Goal: Learn about a topic

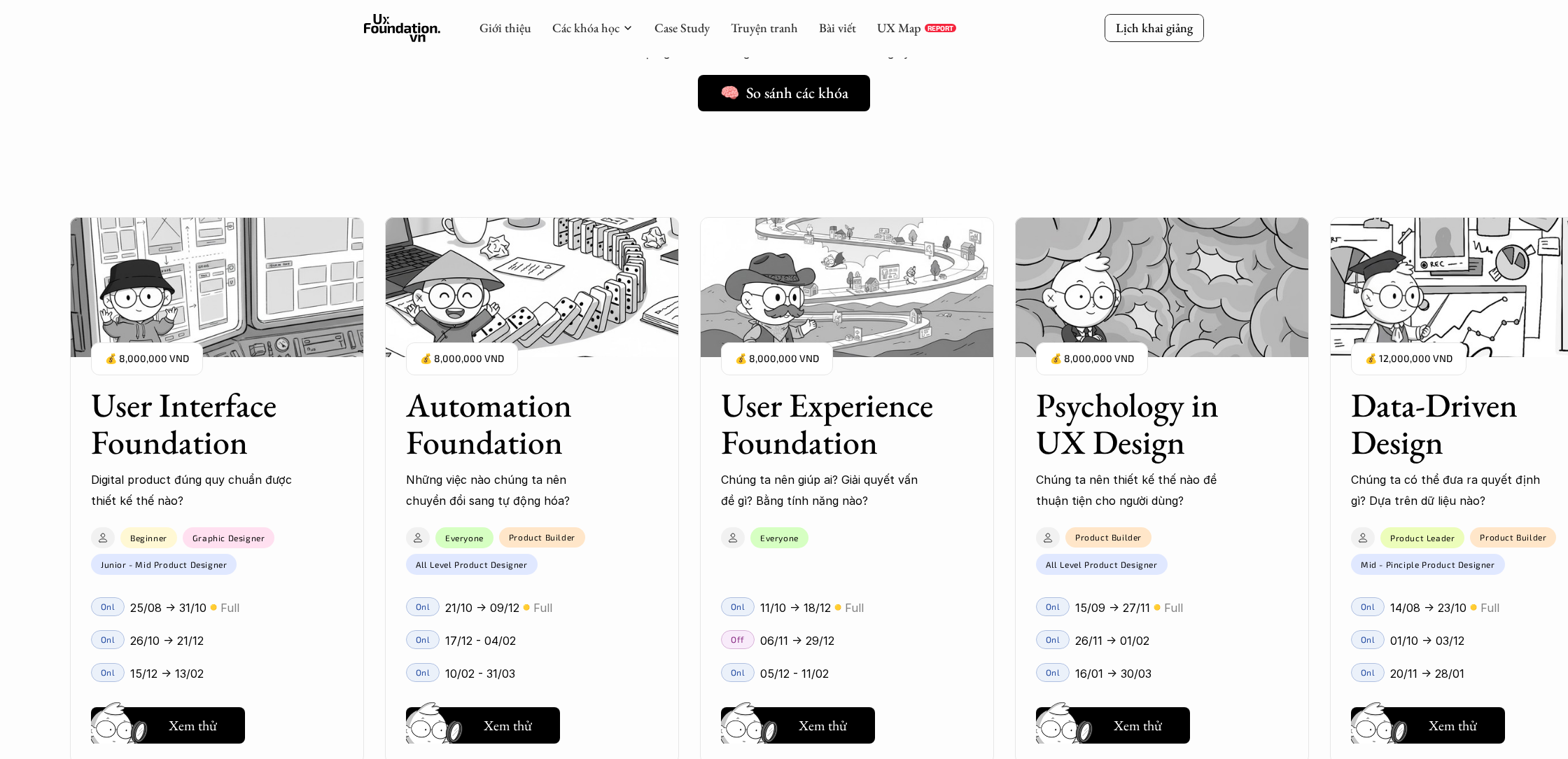
scroll to position [1140, 0]
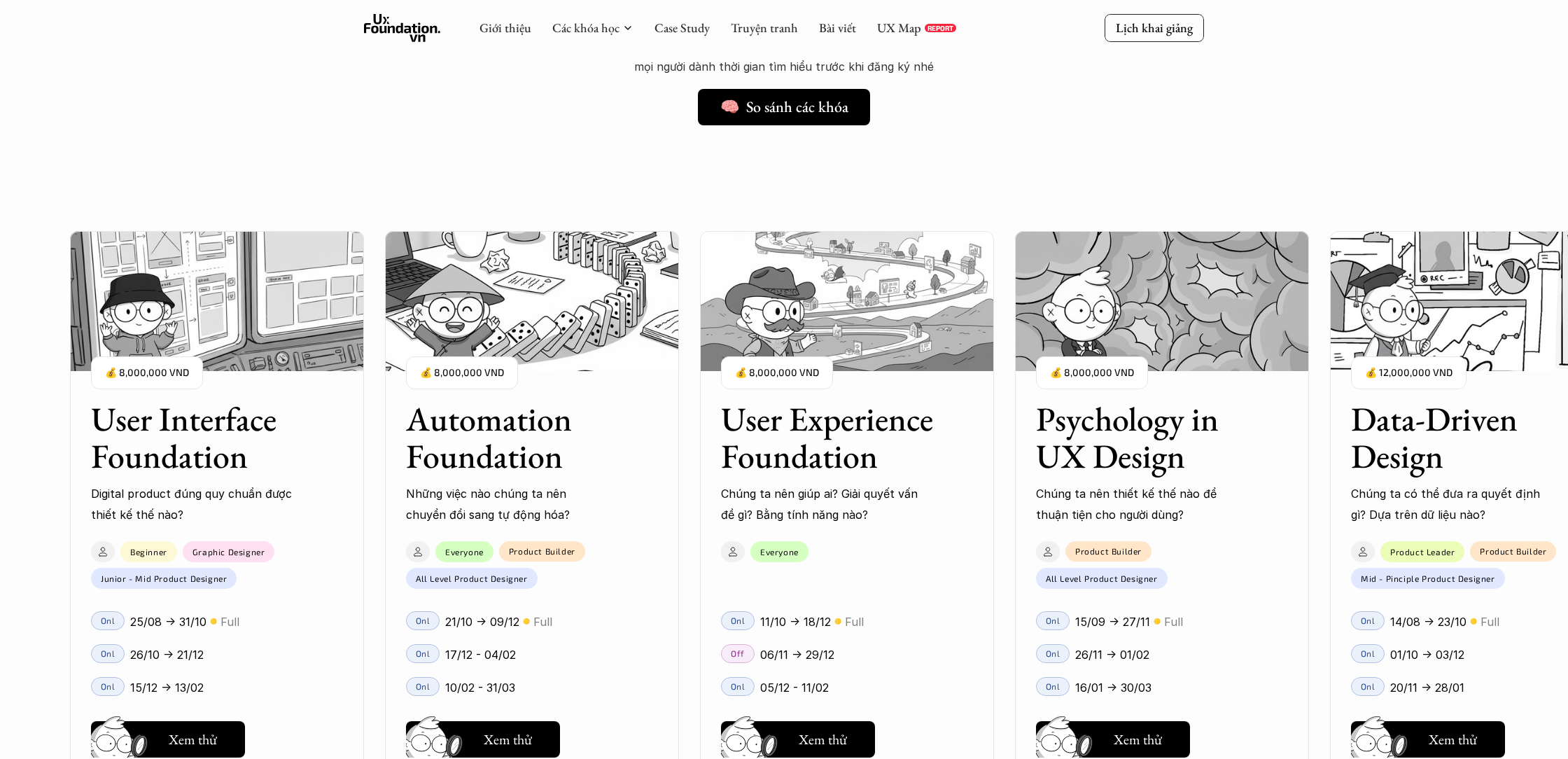
click at [835, 438] on h3 "User Experience Foundation" at bounding box center [829, 438] width 217 height 74
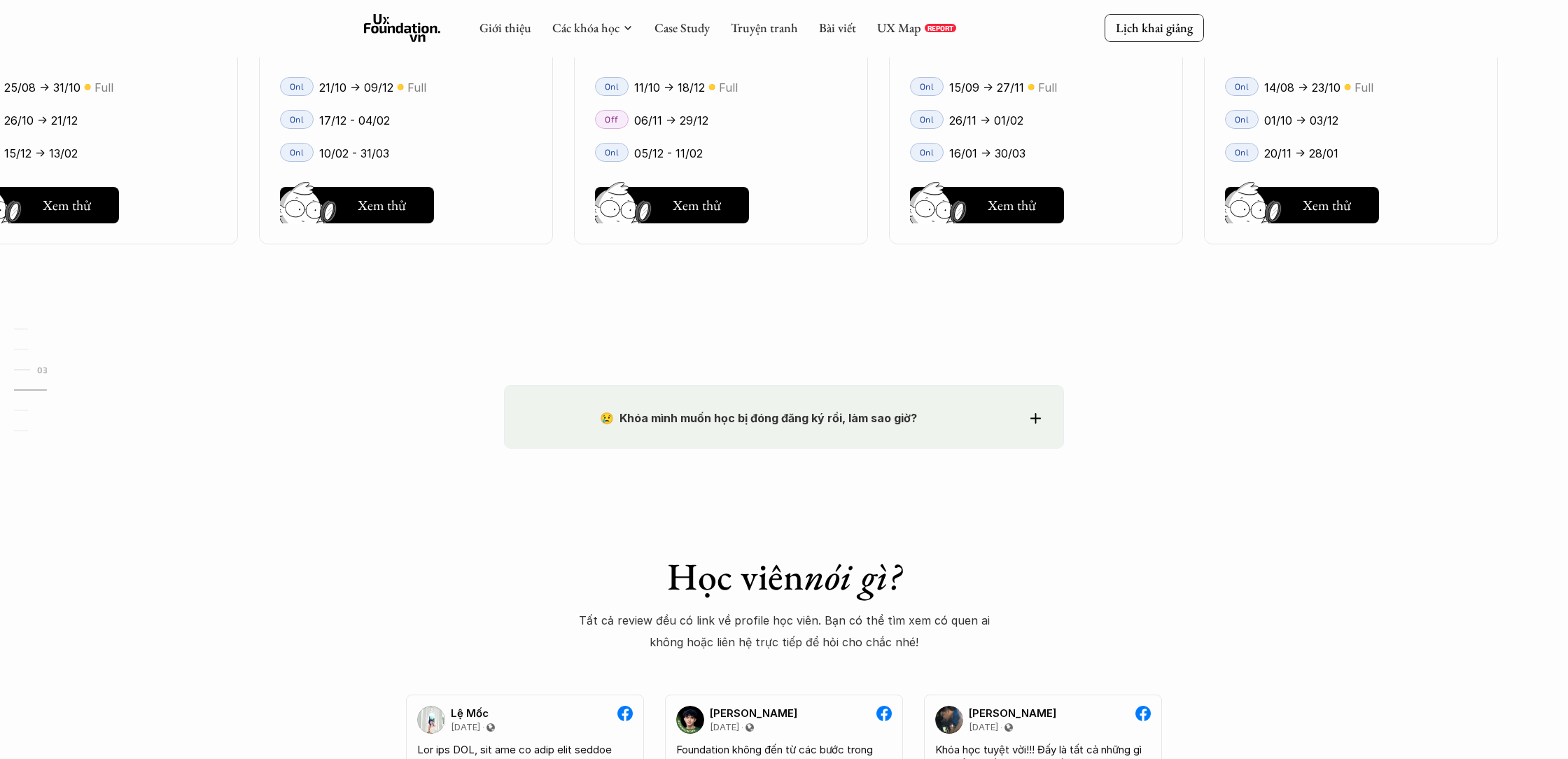
scroll to position [1892, 0]
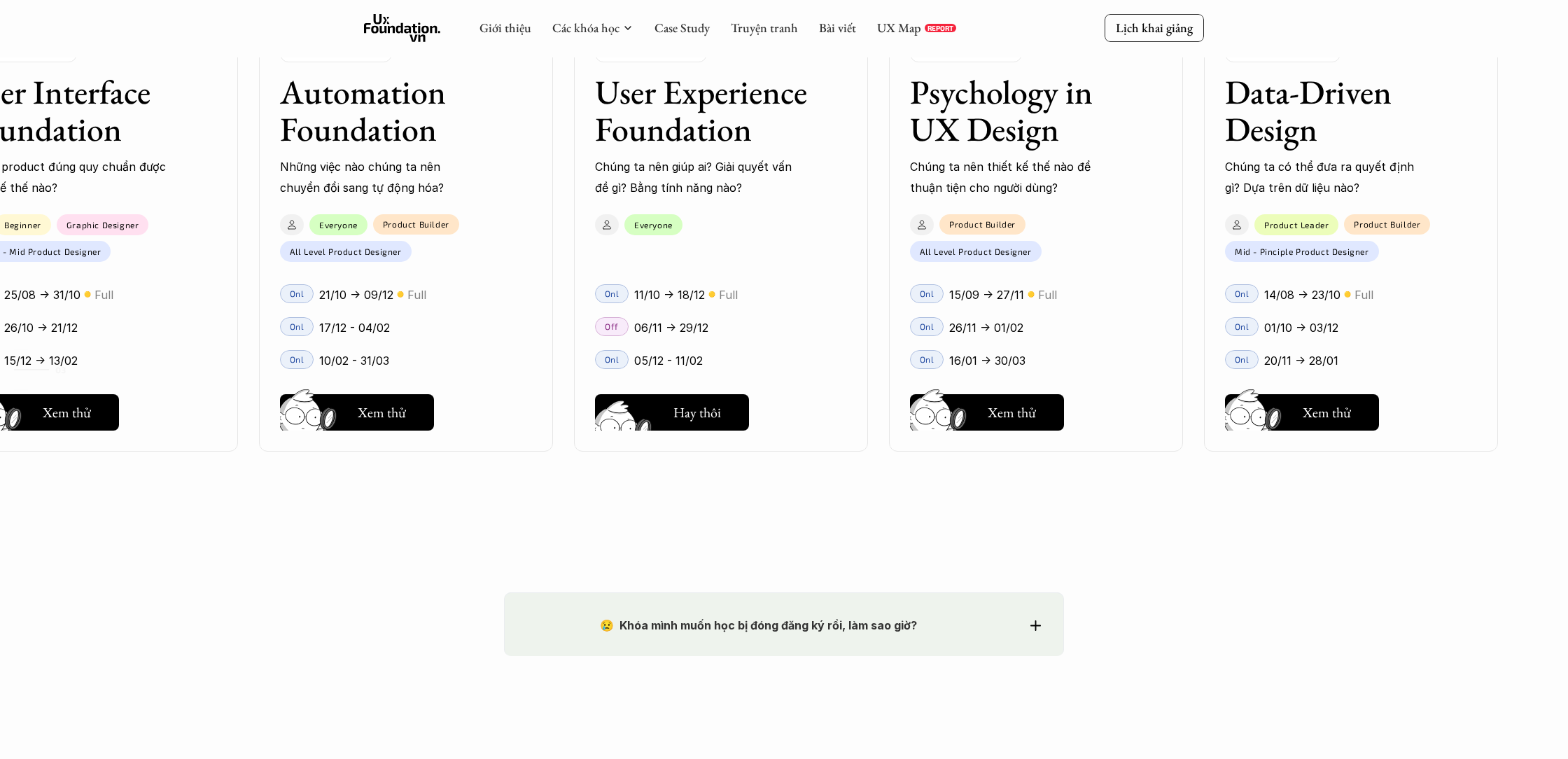
click at [701, 423] on h5 "Xem thử" at bounding box center [696, 416] width 48 height 20
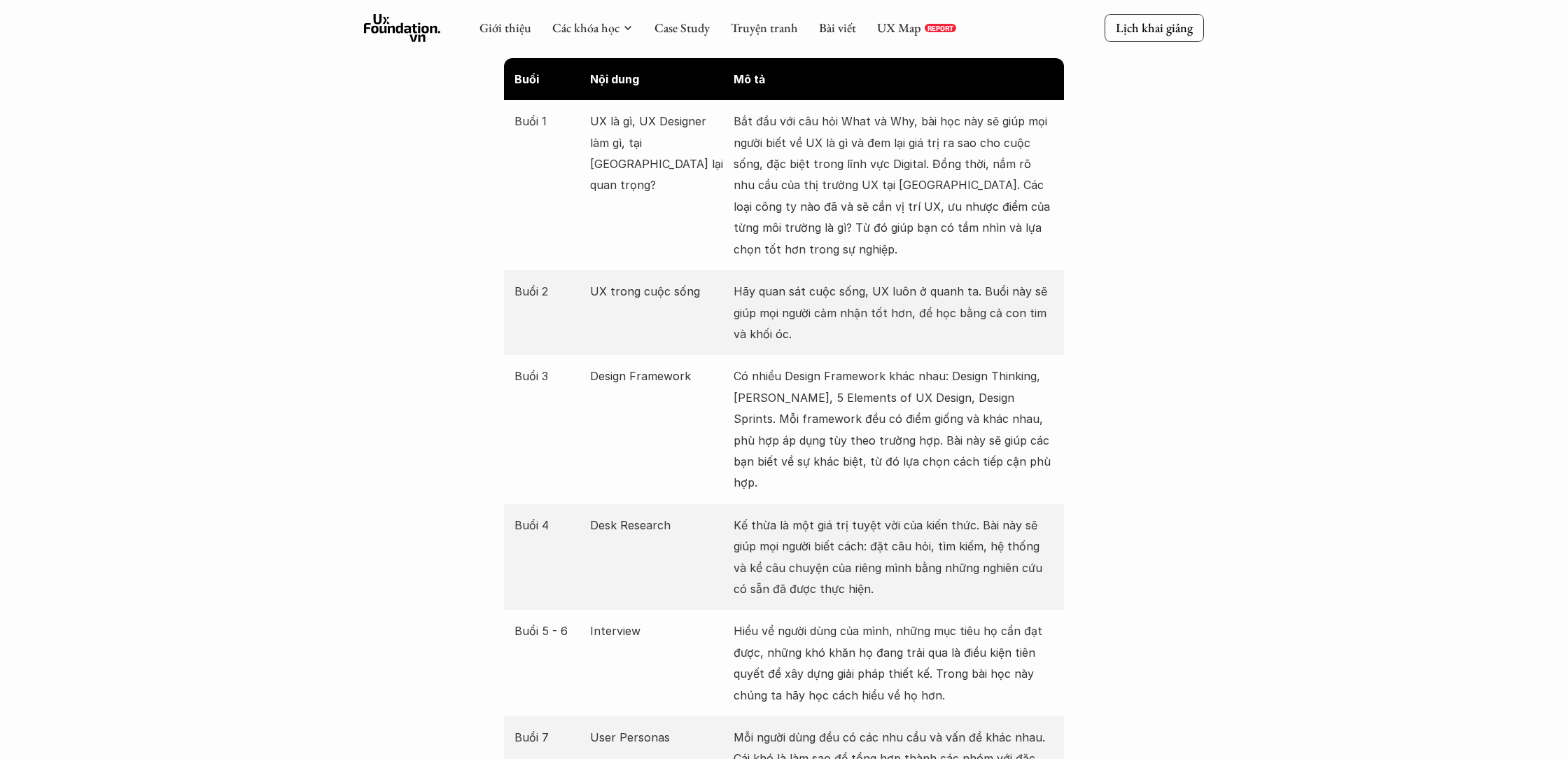
click at [664, 364] on div "Buổi 3 Design Framework Có nhiều Design Framework khác nhau: Design Thinking, L…" at bounding box center [783, 429] width 560 height 148
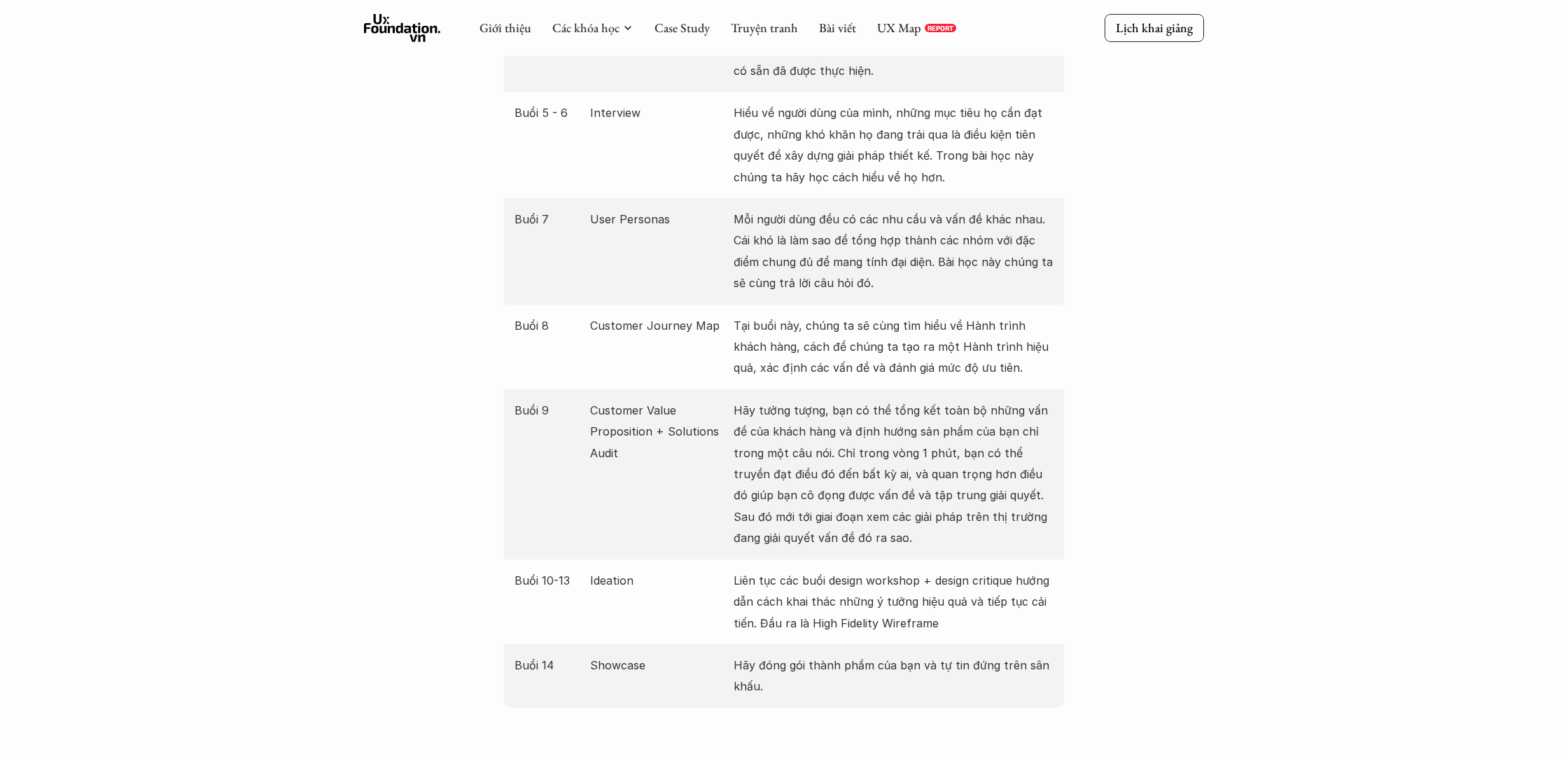
scroll to position [1753, 0]
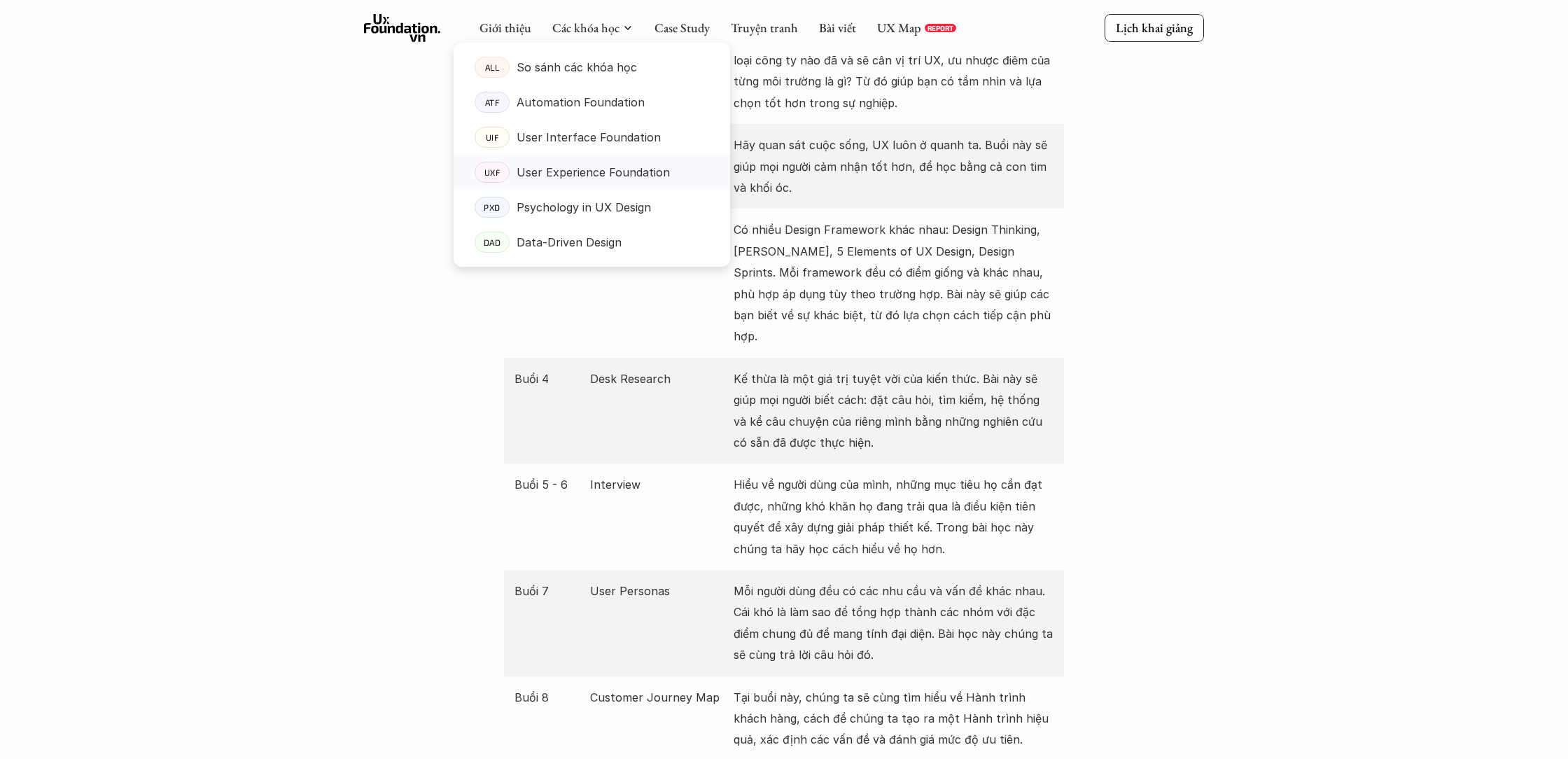
click at [565, 174] on p "User Experience Foundation" at bounding box center [593, 172] width 154 height 21
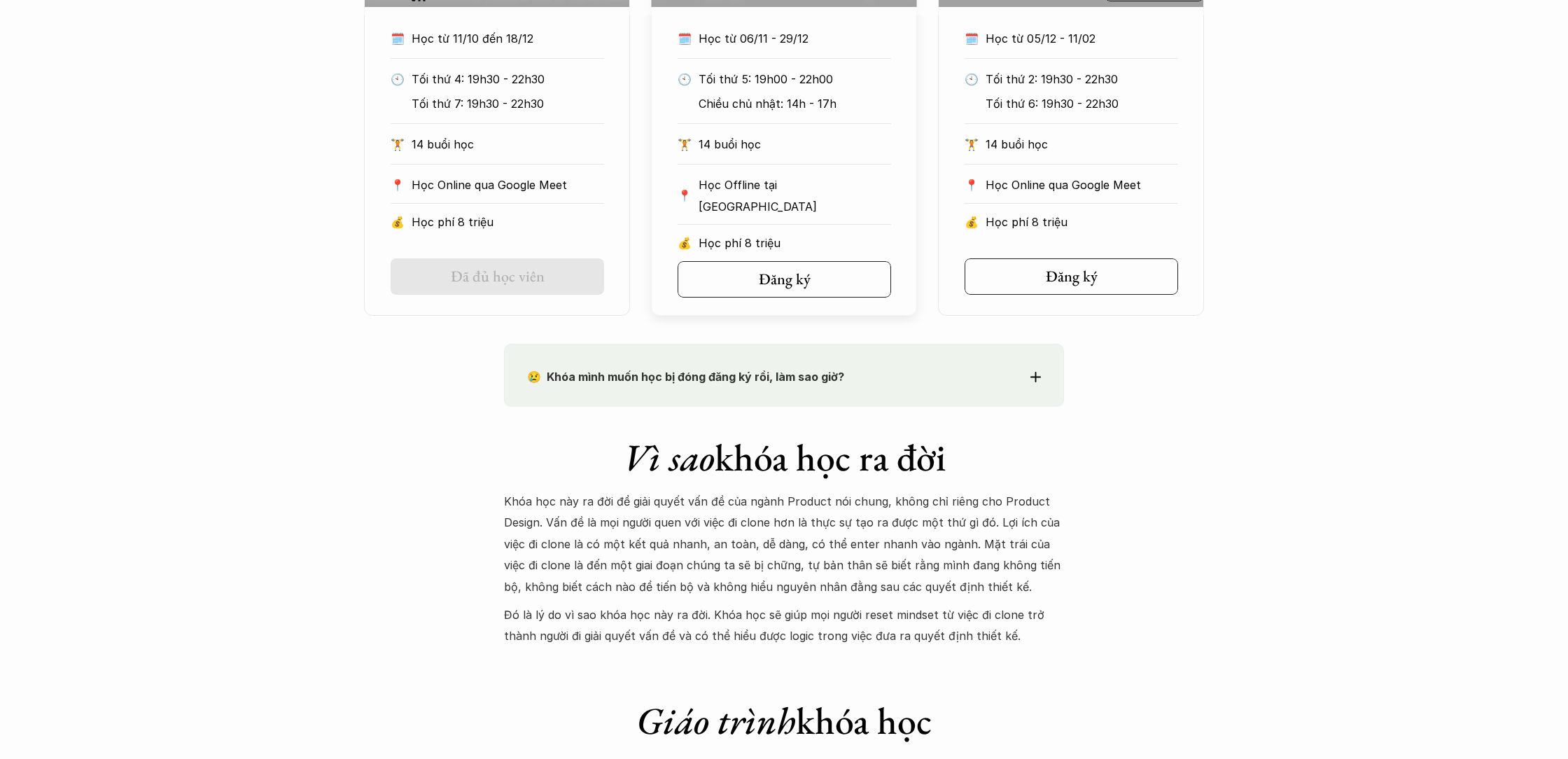
scroll to position [904, 0]
